Goal: Communication & Community: Answer question/provide support

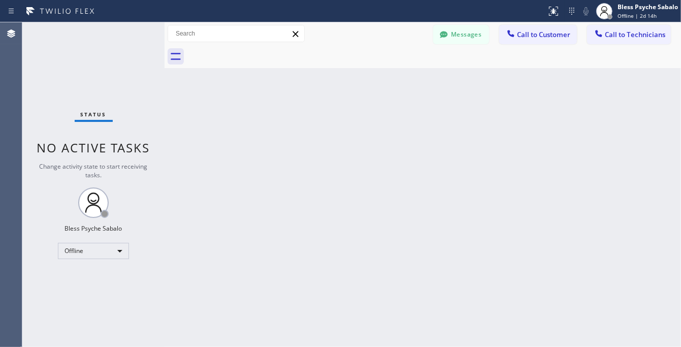
click at [305, 87] on div "Back to Dashboard Change Sender ID Customers Technicians CA [PERSON_NAME] [DATE…" at bounding box center [422, 184] width 516 height 324
click at [234, 108] on div "Back to Dashboard Change Sender ID Customers Technicians CA [PERSON_NAME] [DATE…" at bounding box center [422, 184] width 516 height 324
click at [434, 93] on div "Back to Dashboard Change Sender ID Customers Technicians CA [PERSON_NAME] [DATE…" at bounding box center [422, 184] width 516 height 324
drag, startPoint x: 289, startPoint y: 102, endPoint x: 300, endPoint y: 75, distance: 29.2
click at [289, 102] on div "Back to Dashboard Change Sender ID Customers Technicians CA [PERSON_NAME] [DATE…" at bounding box center [422, 184] width 516 height 324
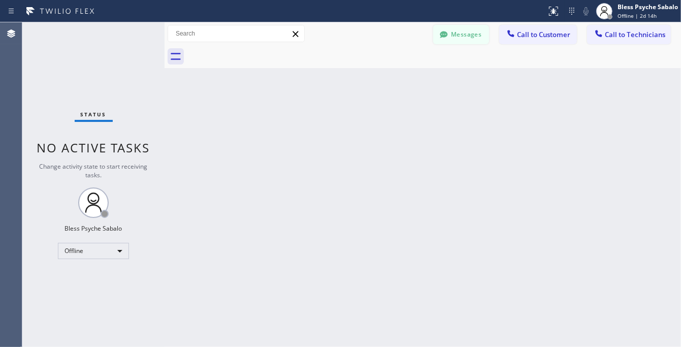
click at [473, 39] on button "Messages" at bounding box center [461, 34] width 56 height 19
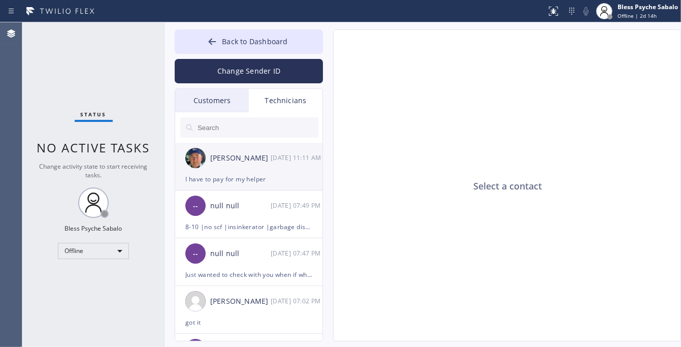
click at [244, 168] on div "[PERSON_NAME] [DATE] 11:11 AM" at bounding box center [249, 158] width 148 height 30
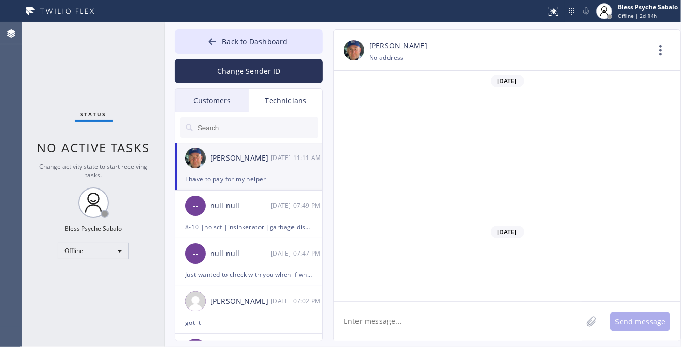
scroll to position [13901, 0]
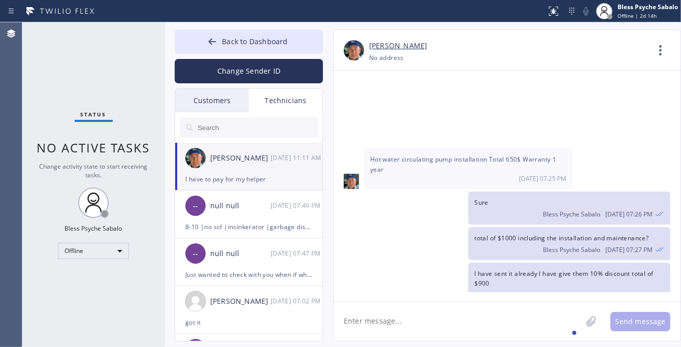
click at [468, 317] on textarea at bounding box center [458, 321] width 248 height 39
click at [415, 332] on div "They confirmed 1000& [DATE] 11:10 AM" at bounding box center [468, 347] width 208 height 30
drag, startPoint x: 250, startPoint y: 216, endPoint x: 255, endPoint y: 221, distance: 7.9
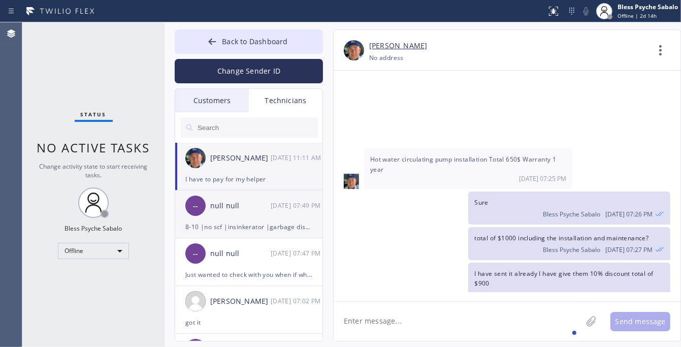
click at [249, 216] on div "-- null null [DATE] 07:49 PM" at bounding box center [249, 205] width 148 height 30
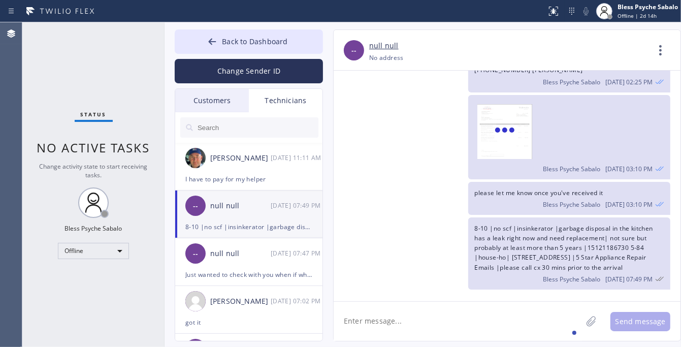
scroll to position [12191, 0]
type input "[PHONE_NUMBER]"
click at [287, 94] on div "Technicians" at bounding box center [286, 100] width 74 height 23
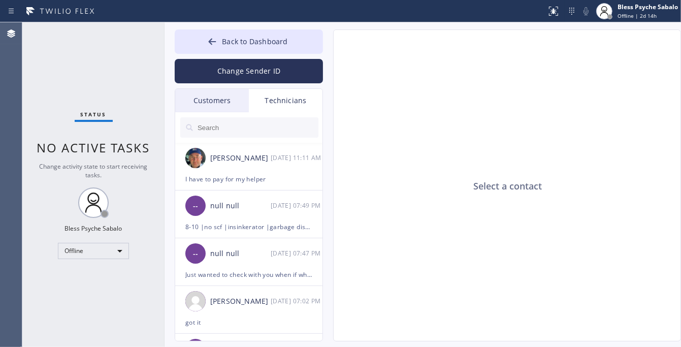
click at [240, 136] on input "text" at bounding box center [257, 127] width 122 height 20
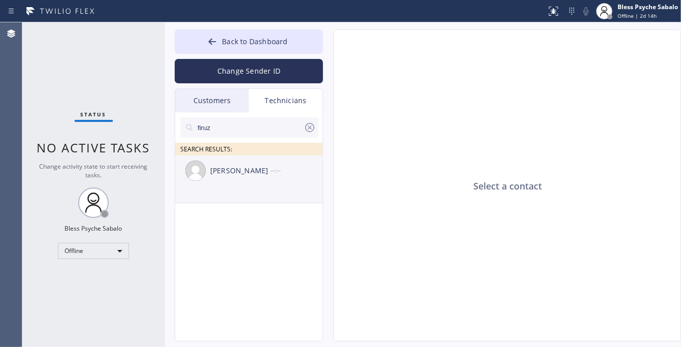
type input "firuz"
click at [262, 179] on div "[PERSON_NAME] --:--" at bounding box center [249, 170] width 148 height 30
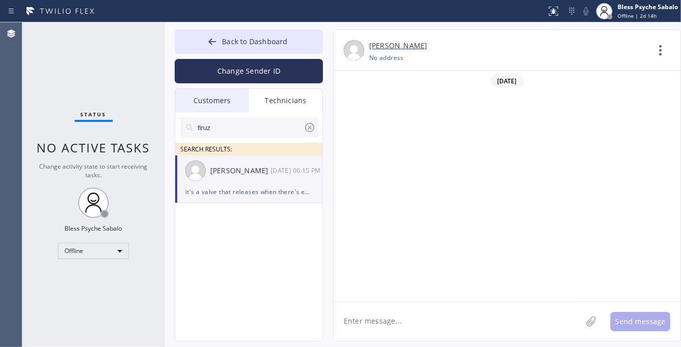
scroll to position [5357, 0]
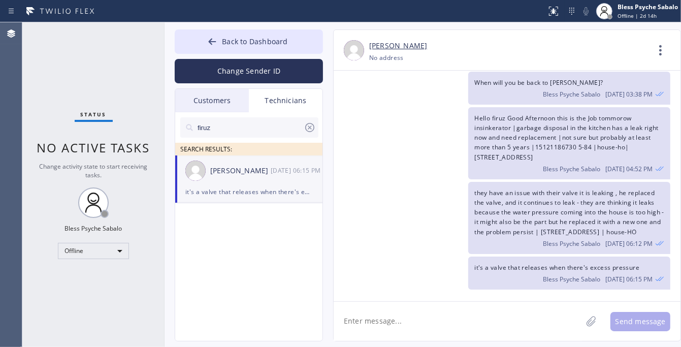
type input "[PHONE_NUMBER]"
drag, startPoint x: 666, startPoint y: 51, endPoint x: 661, endPoint y: 53, distance: 5.7
click at [666, 51] on icon at bounding box center [660, 50] width 24 height 24
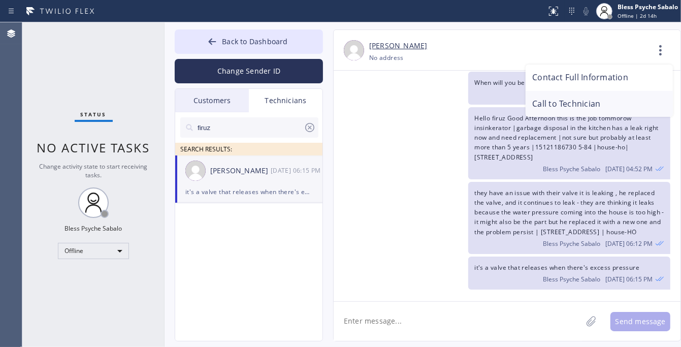
click at [607, 103] on li "Call to Technician" at bounding box center [598, 104] width 147 height 26
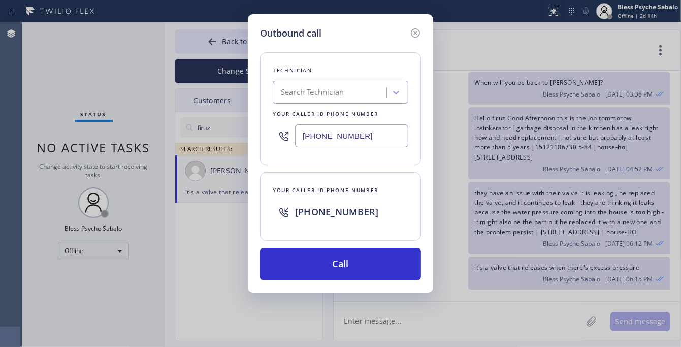
click at [367, 287] on div "Outbound call Technician Search Technician Your caller id phone number [PHONE_N…" at bounding box center [340, 153] width 185 height 278
click at [367, 283] on div "Outbound call Technician Search Technician Your caller id phone number [PHONE_N…" at bounding box center [340, 153] width 185 height 278
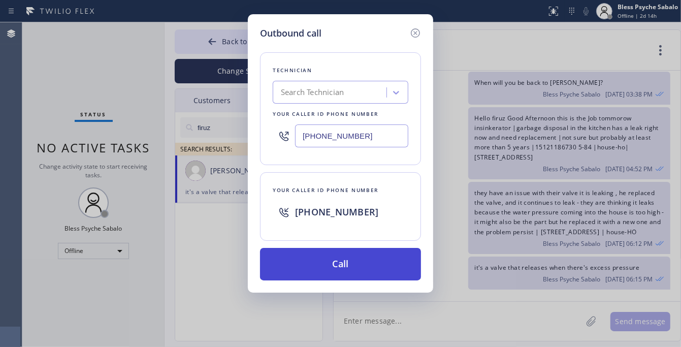
click at [373, 272] on button "Call" at bounding box center [340, 264] width 161 height 32
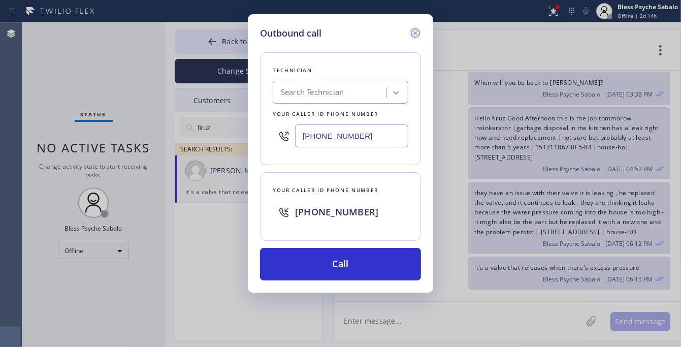
click at [416, 29] on icon at bounding box center [415, 33] width 12 height 12
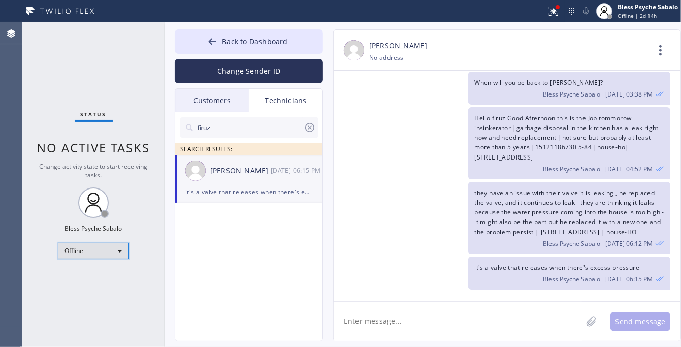
click at [89, 251] on div "Offline" at bounding box center [93, 251] width 71 height 16
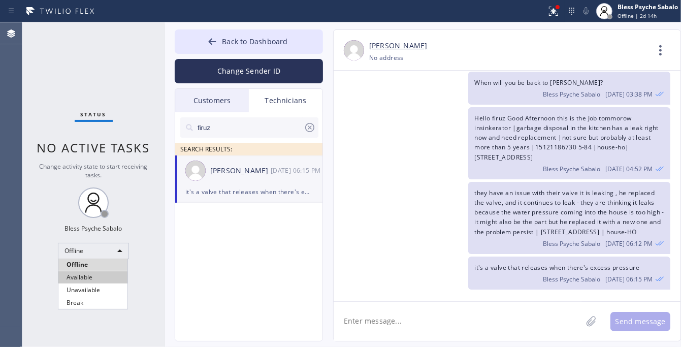
click at [87, 282] on li "Available" at bounding box center [92, 277] width 69 height 12
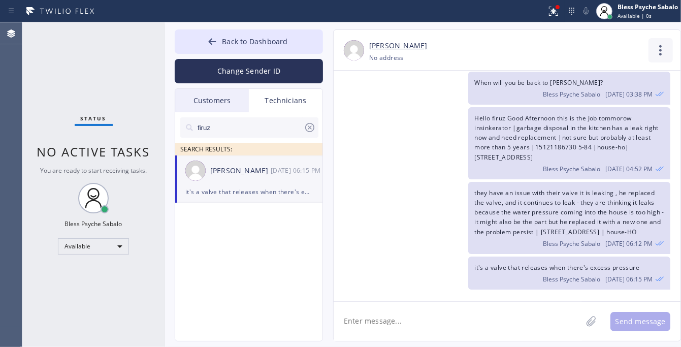
click at [658, 43] on icon at bounding box center [660, 50] width 24 height 24
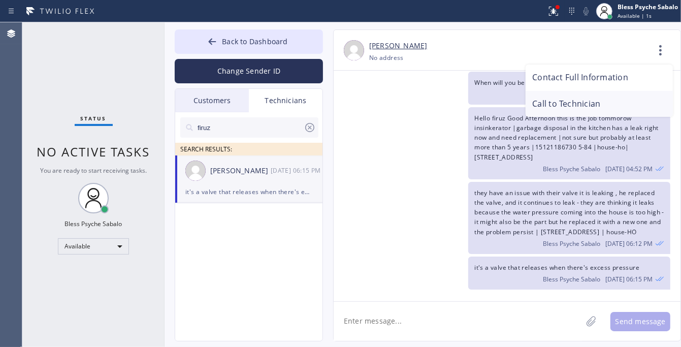
click at [591, 106] on li "Call to Technician" at bounding box center [598, 104] width 147 height 26
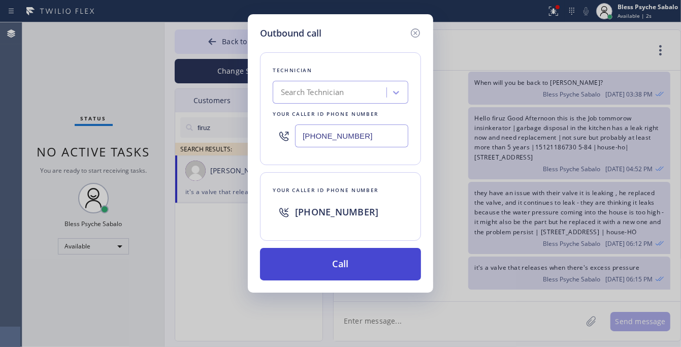
click at [376, 261] on button "Call" at bounding box center [340, 264] width 161 height 32
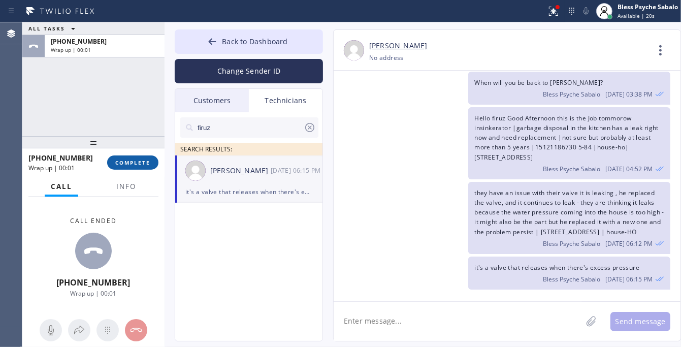
click at [135, 159] on span "COMPLETE" at bounding box center [132, 162] width 35 height 7
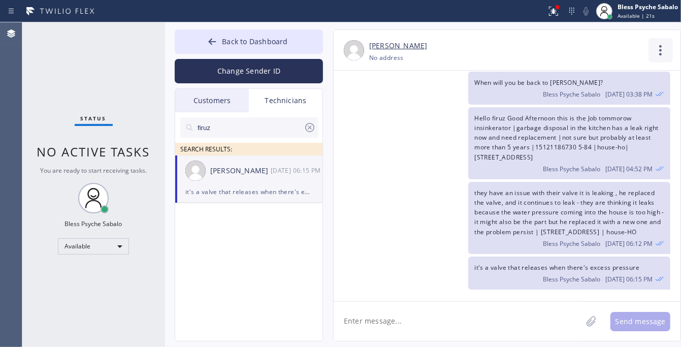
click at [652, 52] on icon at bounding box center [660, 50] width 24 height 24
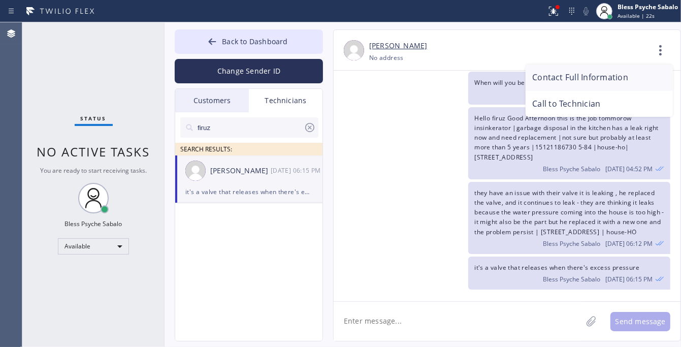
click at [596, 76] on li "Contact Full Information" at bounding box center [598, 77] width 147 height 26
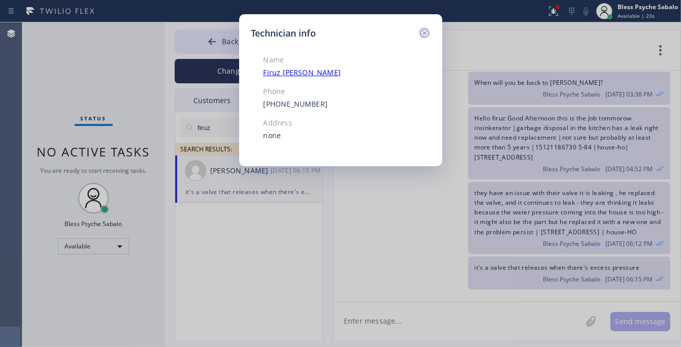
click at [428, 31] on icon at bounding box center [423, 32] width 9 height 9
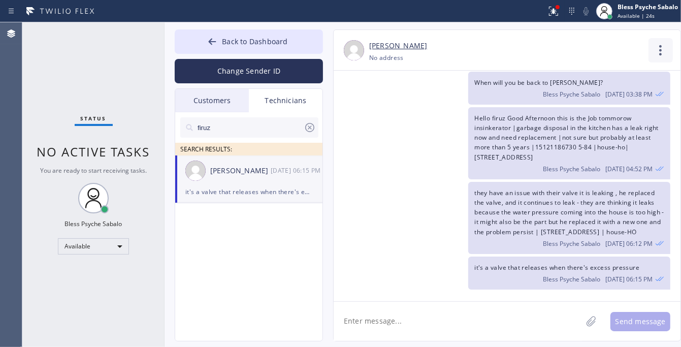
click at [668, 52] on icon at bounding box center [660, 50] width 24 height 24
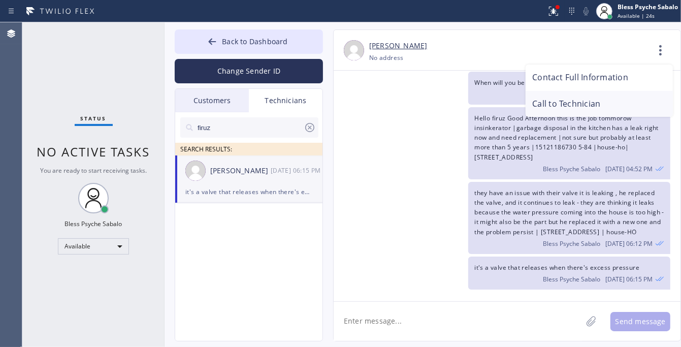
click at [588, 103] on li "Call to Technician" at bounding box center [598, 104] width 147 height 26
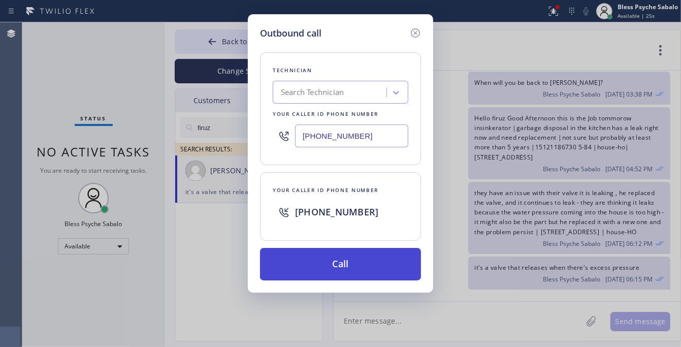
click at [376, 267] on button "Call" at bounding box center [340, 264] width 161 height 32
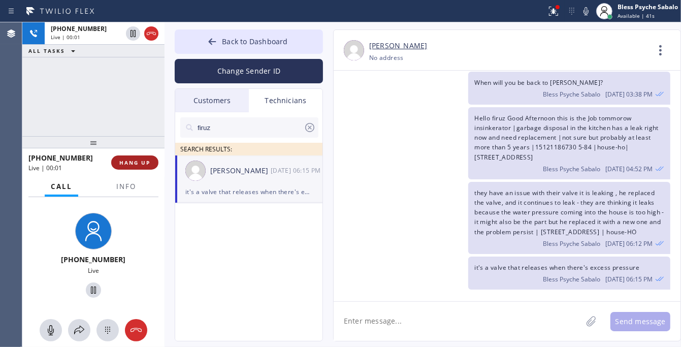
click at [150, 168] on button "HANG UP" at bounding box center [134, 162] width 47 height 14
drag, startPoint x: 402, startPoint y: 330, endPoint x: 402, endPoint y: 320, distance: 10.2
click at [401, 328] on textarea at bounding box center [458, 321] width 248 height 39
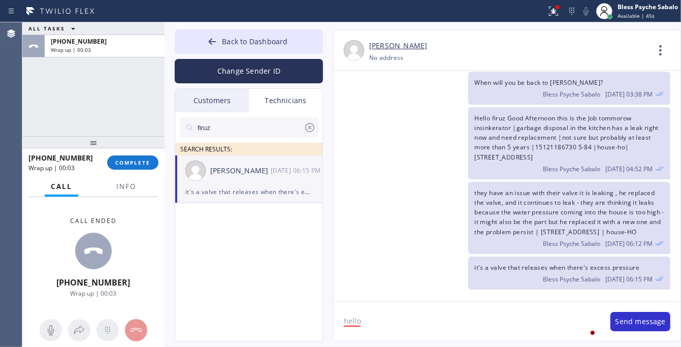
type textarea "hello"
click at [81, 75] on div "ALL TASKS ALL TASKS ACTIVE TASKS TASKS IN WRAP UP [PHONE_NUMBER] Wrap up | 00:13" at bounding box center [93, 79] width 142 height 114
click at [131, 160] on span "COMPLETE" at bounding box center [132, 162] width 35 height 7
click at [118, 94] on div "ALL TASKS ALL TASKS ACTIVE TASKS TASKS IN WRAP UP [PHONE_NUMBER] Wrap up | 00:14" at bounding box center [93, 79] width 142 height 114
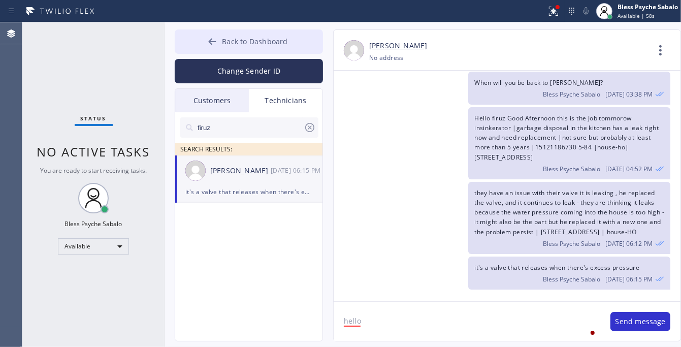
click at [278, 36] on button "Back to Dashboard" at bounding box center [249, 41] width 148 height 24
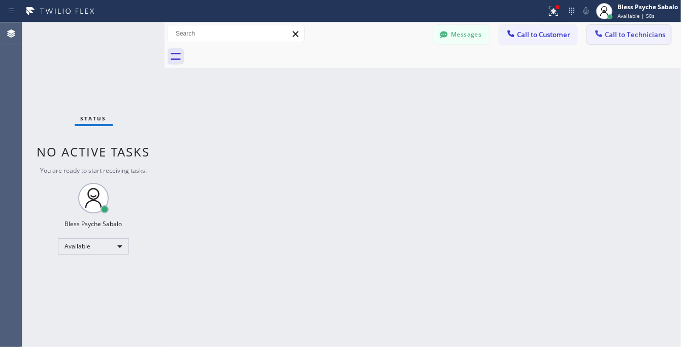
click at [605, 27] on button "Call to Technicians" at bounding box center [629, 34] width 84 height 19
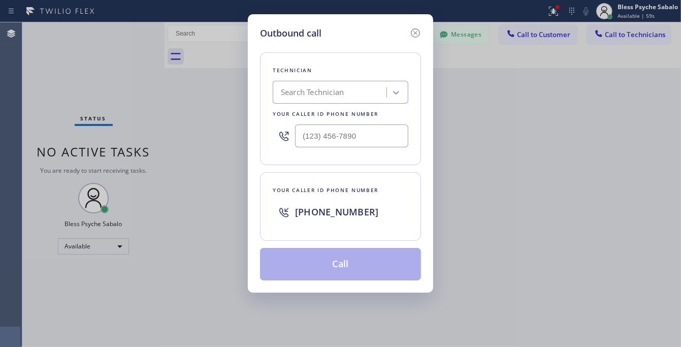
click at [338, 93] on div "Search Technician" at bounding box center [312, 93] width 63 height 12
paste input "6616660028"
type input "6616660028"
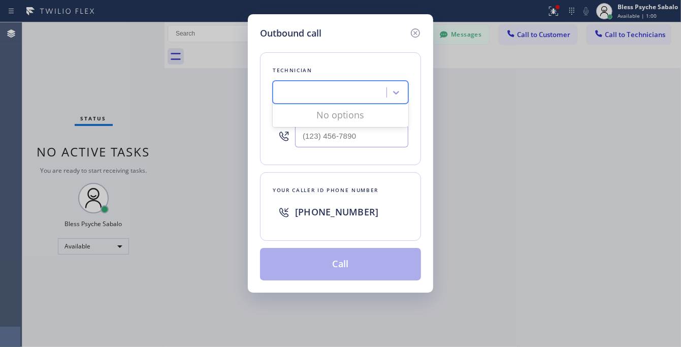
drag, startPoint x: 417, startPoint y: 143, endPoint x: 411, endPoint y: 147, distance: 7.3
click at [412, 146] on div "Technician 0 results available for search term 6616660028. Use Up and Down to c…" at bounding box center [340, 108] width 161 height 113
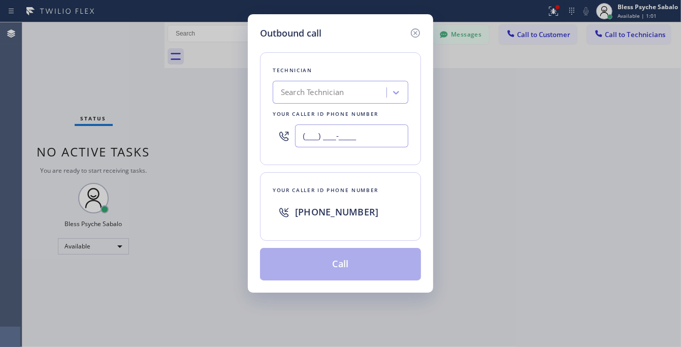
click at [343, 134] on input "(___) ___-____" at bounding box center [351, 135] width 113 height 23
paste input "661) 666-0028"
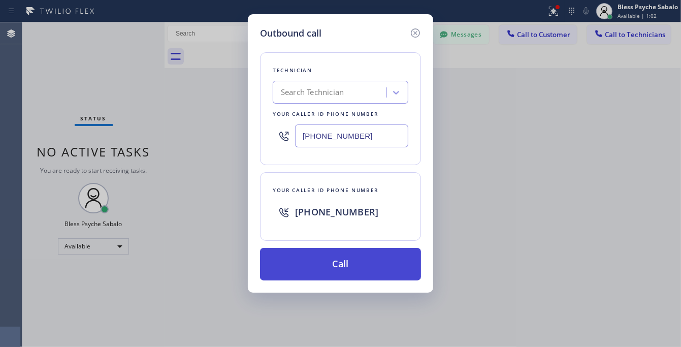
type input "[PHONE_NUMBER]"
click at [369, 264] on button "Call" at bounding box center [340, 264] width 161 height 32
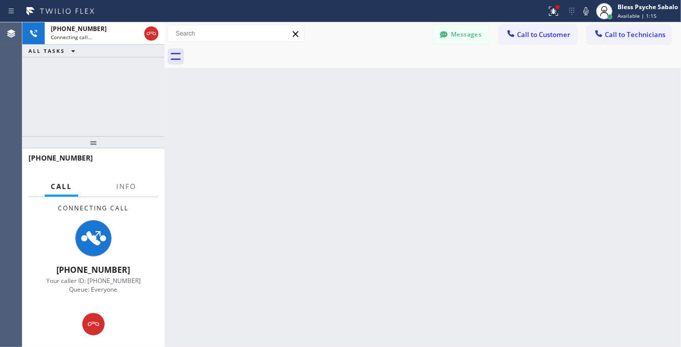
drag, startPoint x: 398, startPoint y: 150, endPoint x: 371, endPoint y: 135, distance: 31.2
click at [397, 150] on div "Back to Dashboard Change Sender ID Customers Technicians CA [PERSON_NAME] [DATE…" at bounding box center [422, 184] width 516 height 324
click at [555, 14] on icon at bounding box center [553, 11] width 12 height 12
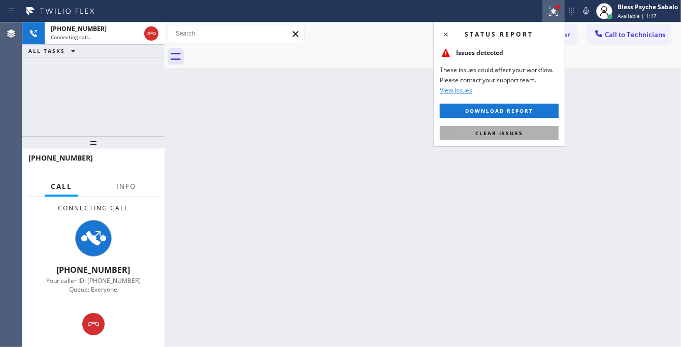
click at [526, 130] on button "Clear issues" at bounding box center [499, 133] width 119 height 14
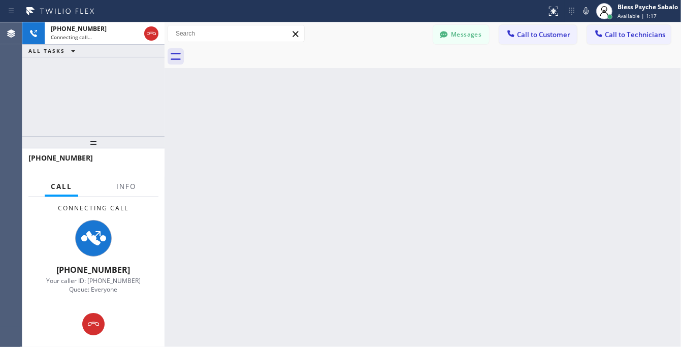
drag, startPoint x: 535, startPoint y: 169, endPoint x: 412, endPoint y: 0, distance: 208.3
click at [532, 168] on div "Back to Dashboard Change Sender ID Customers Technicians CA [PERSON_NAME] [DATE…" at bounding box center [422, 184] width 516 height 324
drag, startPoint x: 389, startPoint y: 126, endPoint x: 366, endPoint y: 97, distance: 37.1
click at [389, 126] on div "Back to Dashboard Change Sender ID Customers Technicians CA [PERSON_NAME] [DATE…" at bounding box center [422, 184] width 516 height 324
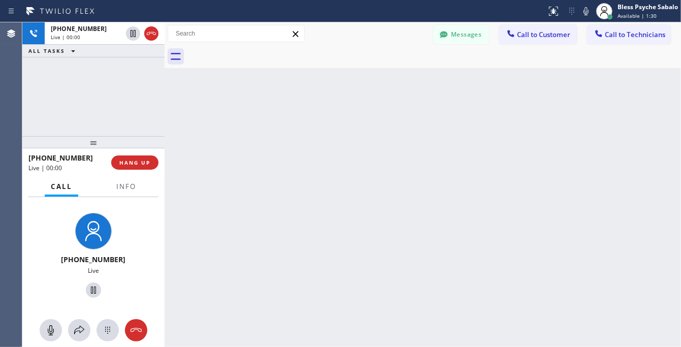
click at [430, 161] on div "Back to Dashboard Change Sender ID Customers Technicians CA [PERSON_NAME] [DATE…" at bounding box center [422, 184] width 516 height 324
click at [429, 130] on div "Back to Dashboard Change Sender ID Customers Technicians CA [PERSON_NAME] [DATE…" at bounding box center [422, 184] width 516 height 324
click at [577, 153] on div "Back to Dashboard Change Sender ID Customers Technicians CA [PERSON_NAME] [DATE…" at bounding box center [422, 184] width 516 height 324
click at [264, 145] on div "Back to Dashboard Change Sender ID Customers Technicians CA [PERSON_NAME] [DATE…" at bounding box center [422, 184] width 516 height 324
click at [141, 163] on span "HANG UP" at bounding box center [134, 162] width 31 height 7
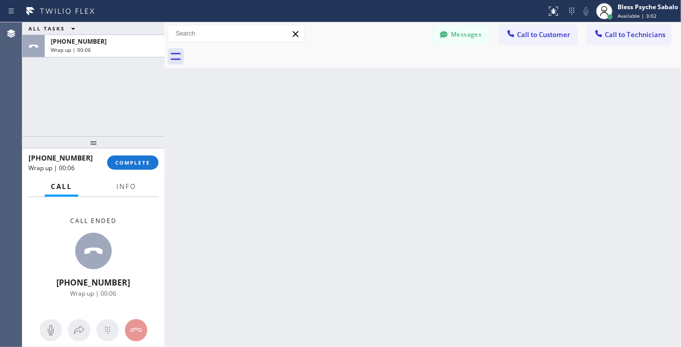
click at [314, 136] on div "Back to Dashboard Change Sender ID Customers Technicians CA [PERSON_NAME] [DATE…" at bounding box center [422, 184] width 516 height 324
click at [131, 160] on span "COMPLETE" at bounding box center [132, 162] width 35 height 7
click at [286, 139] on div "Back to Dashboard Change Sender ID Customers Technicians CA [PERSON_NAME] [DATE…" at bounding box center [422, 184] width 516 height 324
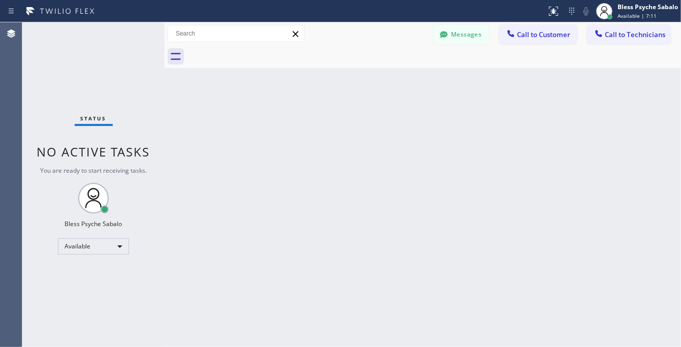
drag, startPoint x: 333, startPoint y: 57, endPoint x: 336, endPoint y: 45, distance: 12.4
click at [334, 58] on div at bounding box center [434, 56] width 494 height 23
click at [255, 28] on input "text" at bounding box center [236, 33] width 136 height 16
click at [463, 34] on button "Messages" at bounding box center [461, 34] width 56 height 19
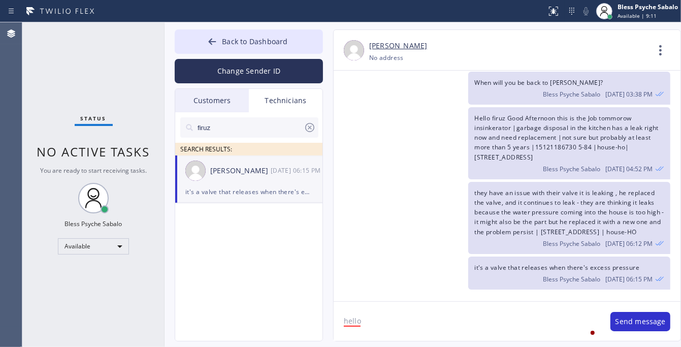
click at [315, 125] on icon at bounding box center [310, 127] width 12 height 12
click at [284, 127] on input "text" at bounding box center [257, 127] width 122 height 20
type input "vache"
click at [249, 188] on li "[PERSON_NAME] --:--" at bounding box center [249, 179] width 148 height 48
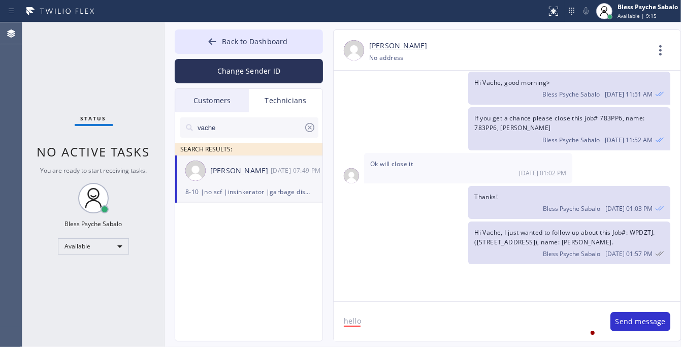
scroll to position [12191, 0]
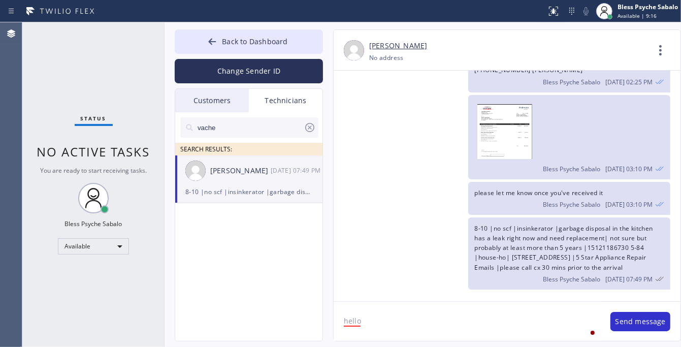
click at [663, 42] on icon at bounding box center [660, 50] width 24 height 24
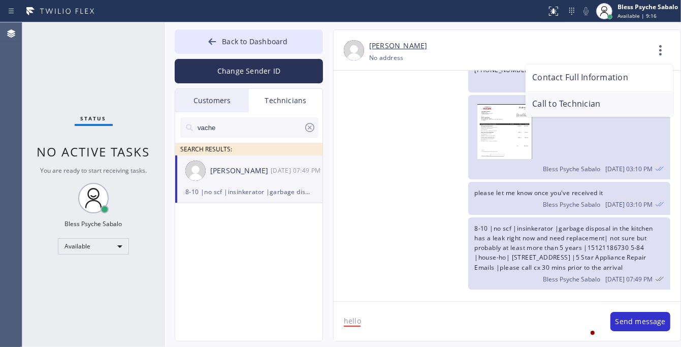
click at [590, 108] on li "Call to Technician" at bounding box center [598, 104] width 147 height 26
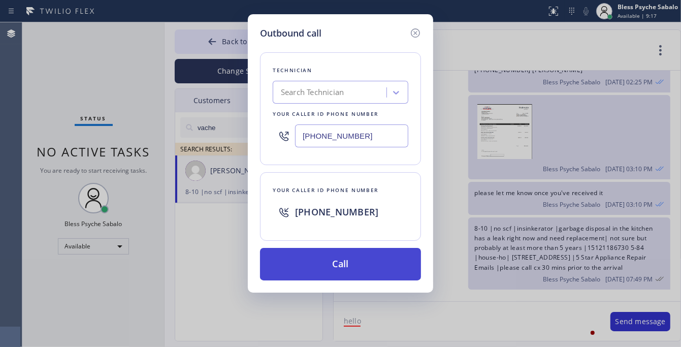
click at [392, 263] on button "Call" at bounding box center [340, 264] width 161 height 32
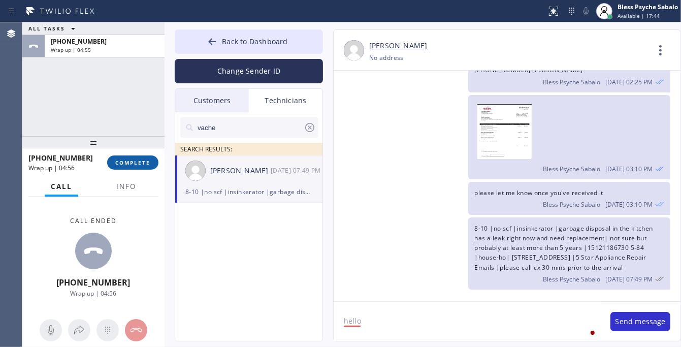
click at [125, 156] on button "COMPLETE" at bounding box center [132, 162] width 51 height 14
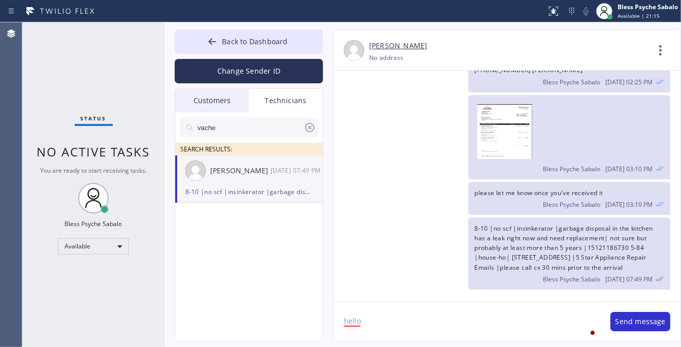
click at [140, 39] on div "Status No active tasks You are ready to start receiving tasks. Bless Psyche Sab…" at bounding box center [93, 184] width 142 height 324
drag, startPoint x: 392, startPoint y: 135, endPoint x: 343, endPoint y: 109, distance: 55.6
click at [392, 137] on div "Bless Psyche Sabalo [DATE] 03:10 PM" at bounding box center [502, 137] width 337 height 84
